Goal: Obtain resource: Download file/media

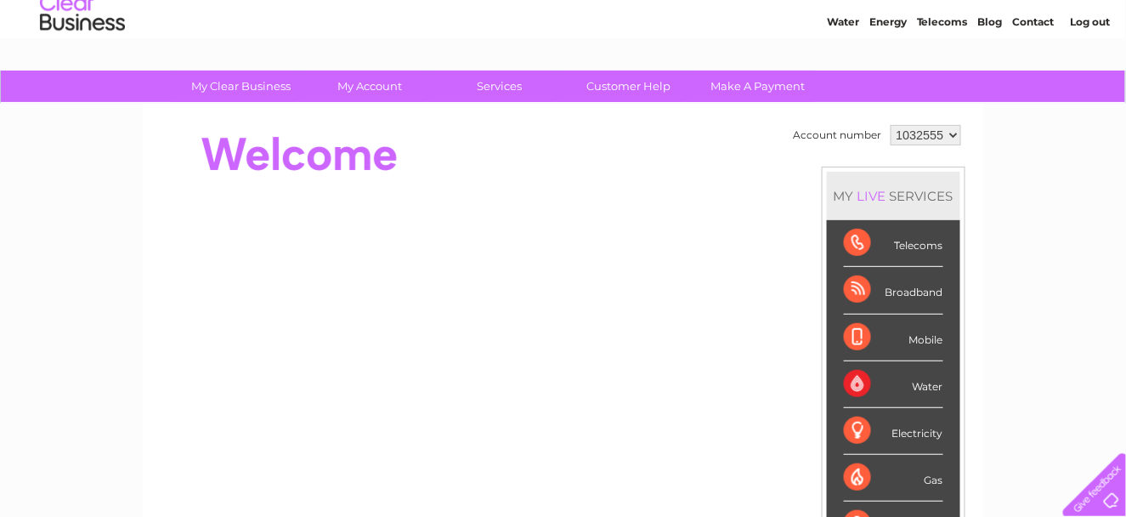
scroll to position [85, 0]
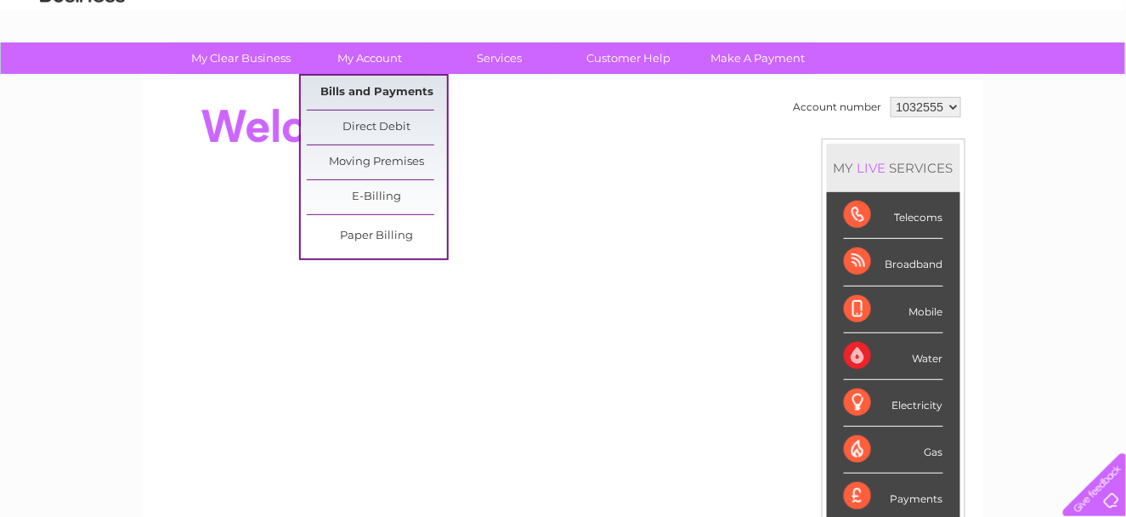
click at [356, 85] on link "Bills and Payments" at bounding box center [377, 93] width 140 height 34
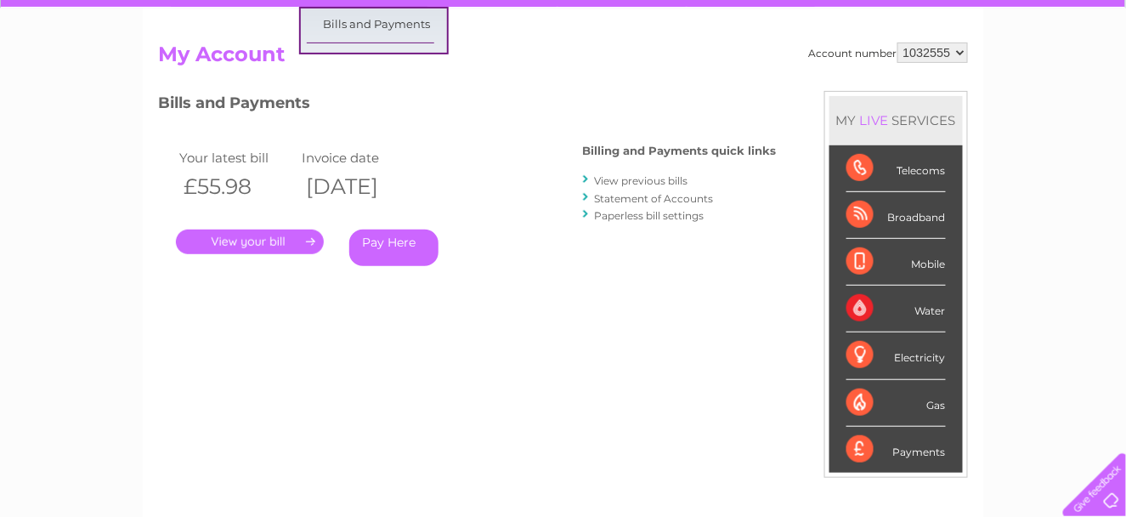
scroll to position [170, 0]
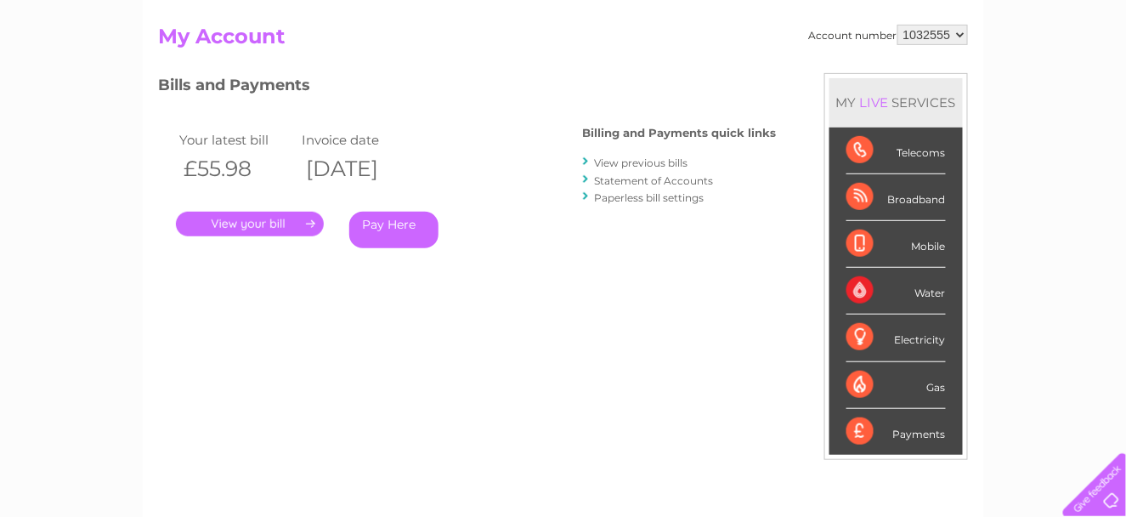
click at [256, 222] on link "." at bounding box center [250, 224] width 148 height 25
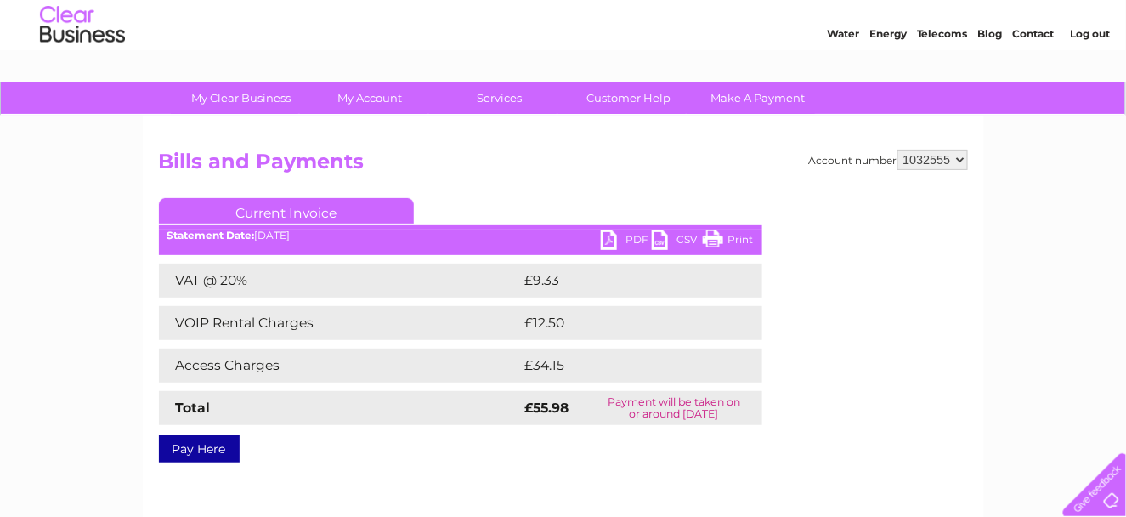
scroll to position [85, 0]
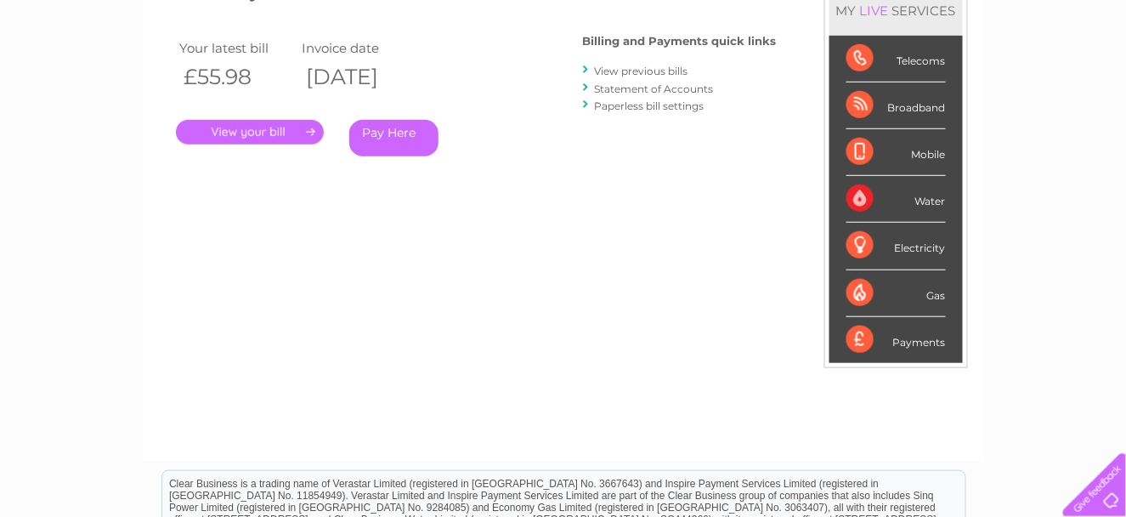
scroll to position [255, 0]
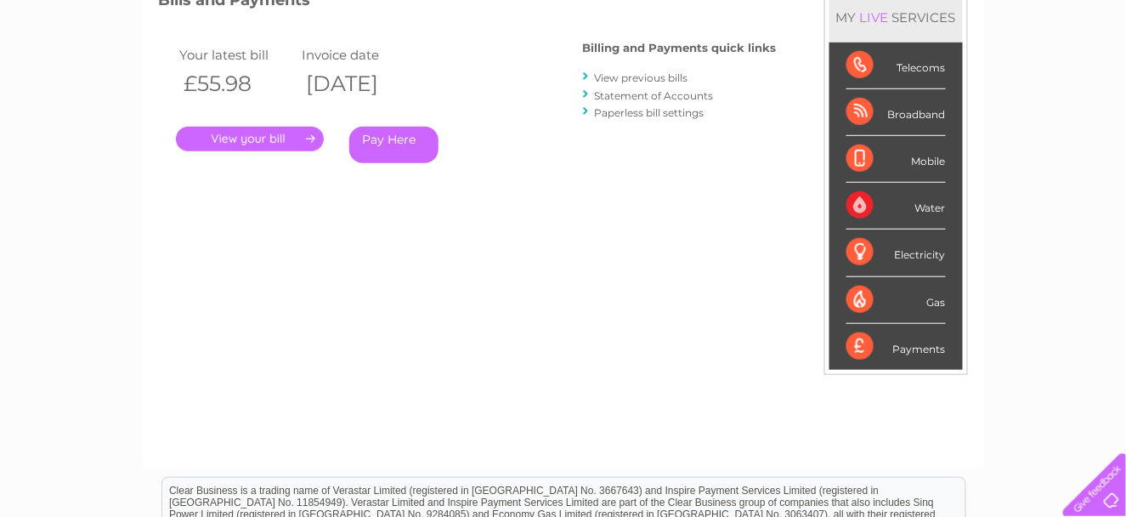
click at [265, 137] on link "." at bounding box center [250, 139] width 148 height 25
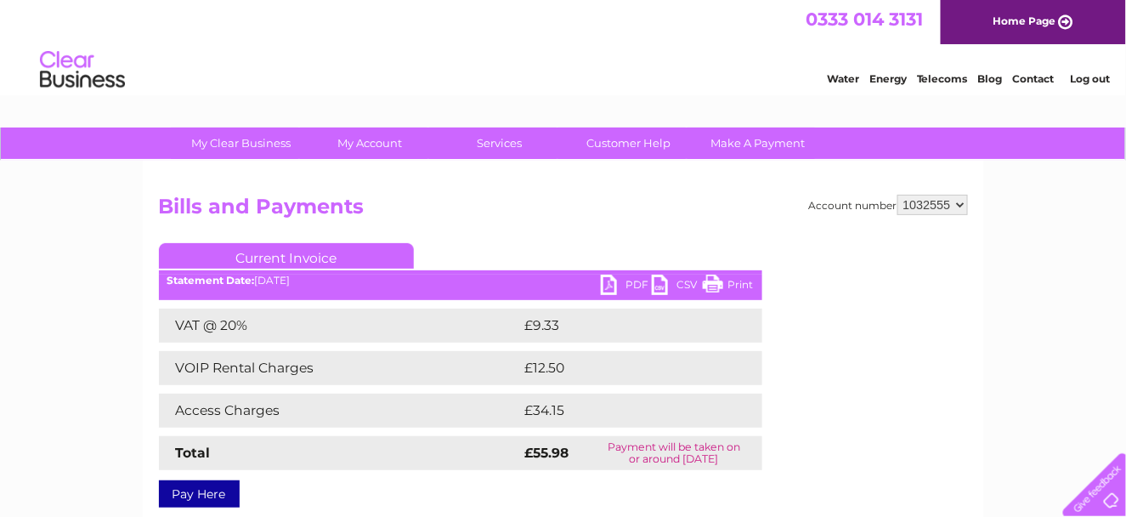
click at [660, 286] on link "CSV" at bounding box center [677, 287] width 51 height 25
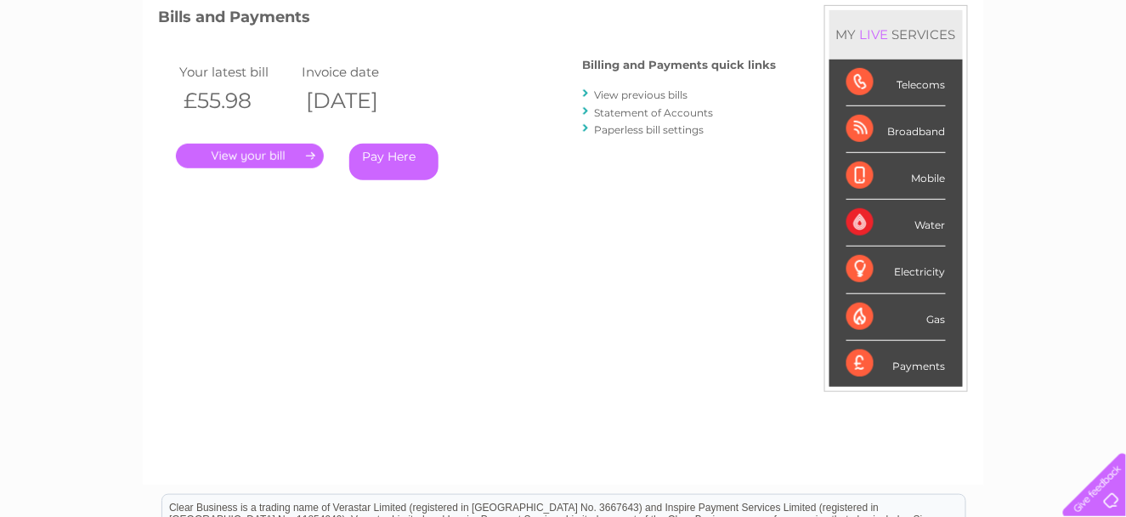
click at [218, 144] on link "." at bounding box center [250, 156] width 148 height 25
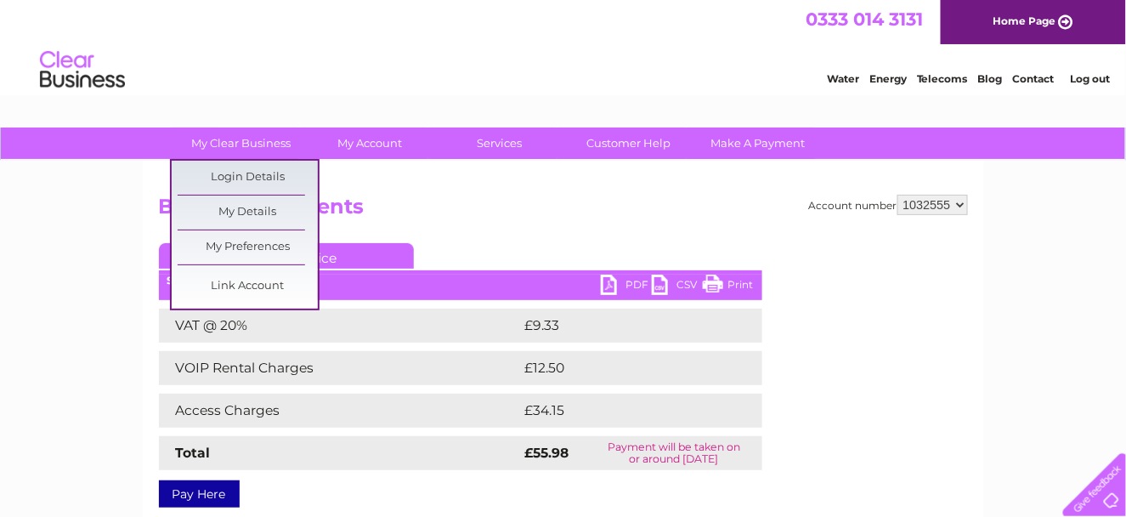
click at [217, 155] on link "My Clear Business" at bounding box center [241, 142] width 140 height 31
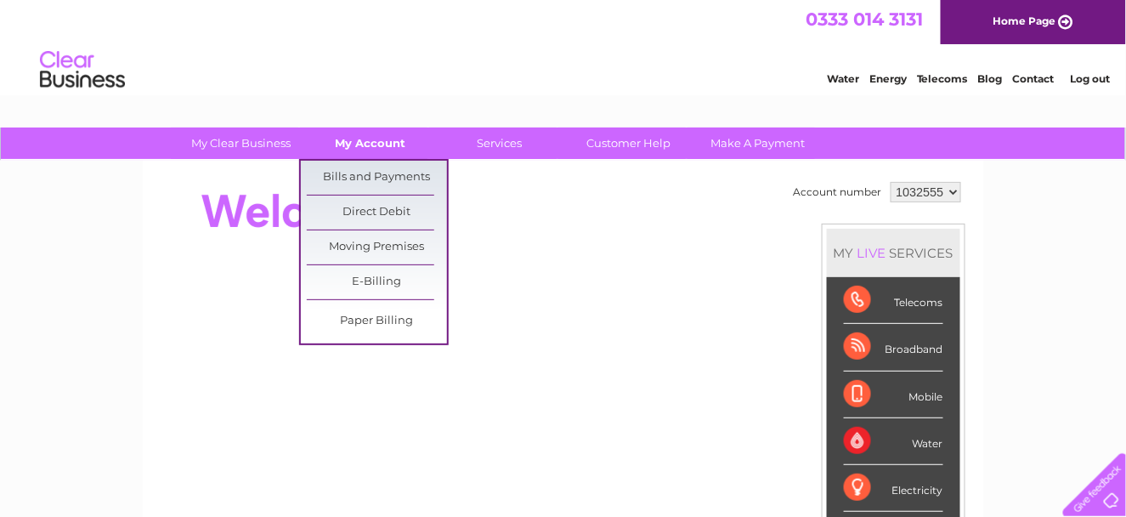
click at [362, 135] on link "My Account" at bounding box center [370, 142] width 140 height 31
click at [378, 169] on link "Bills and Payments" at bounding box center [377, 178] width 140 height 34
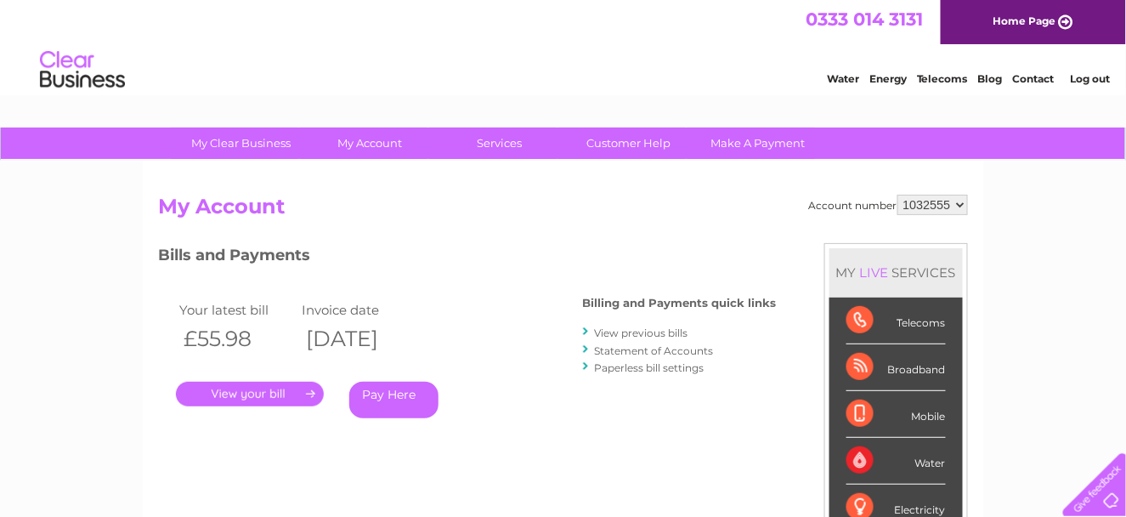
click at [220, 393] on link "." at bounding box center [250, 394] width 148 height 25
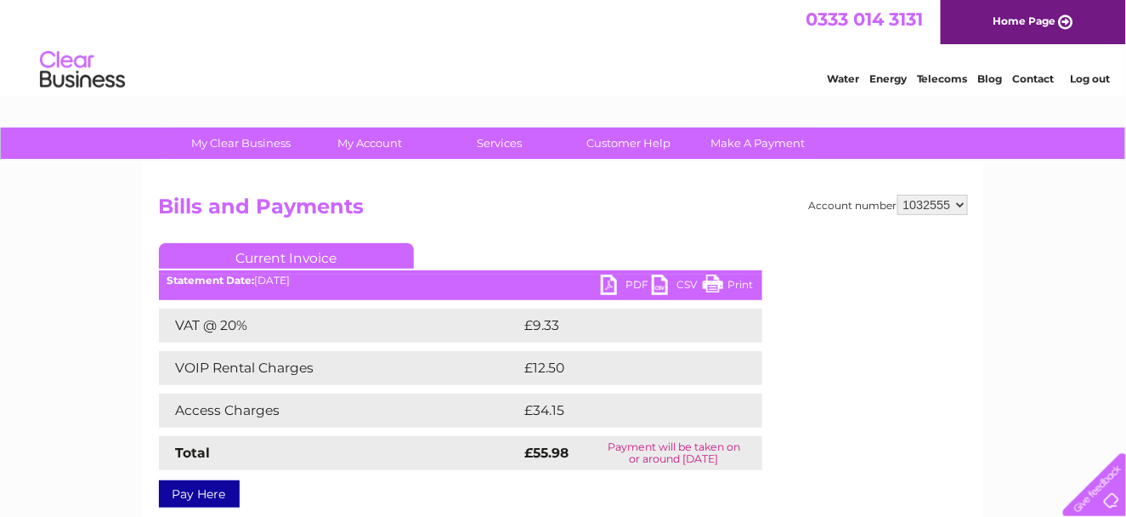
click at [614, 283] on link "PDF" at bounding box center [626, 287] width 51 height 25
click at [604, 283] on link "PDF" at bounding box center [626, 287] width 51 height 25
